Goal: Navigation & Orientation: Find specific page/section

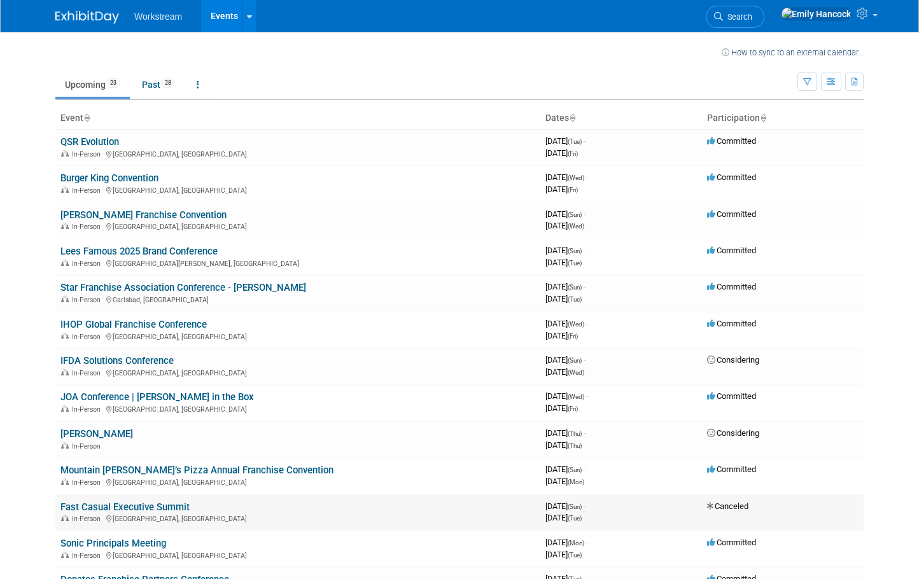
scroll to position [1, 0]
click at [167, 86] on span "28" at bounding box center [168, 85] width 14 height 10
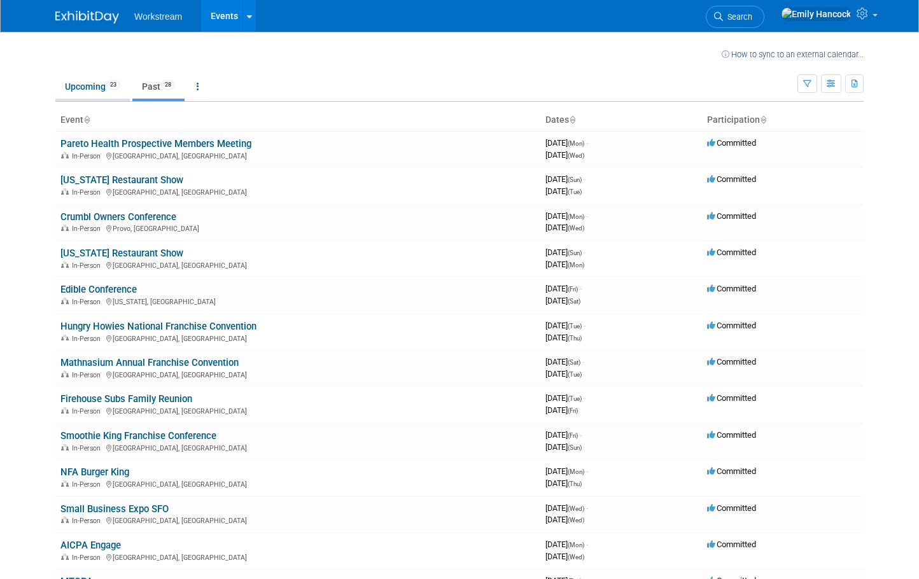
click at [95, 87] on link "Upcoming 23" at bounding box center [92, 86] width 74 height 24
